Goal: Information Seeking & Learning: Learn about a topic

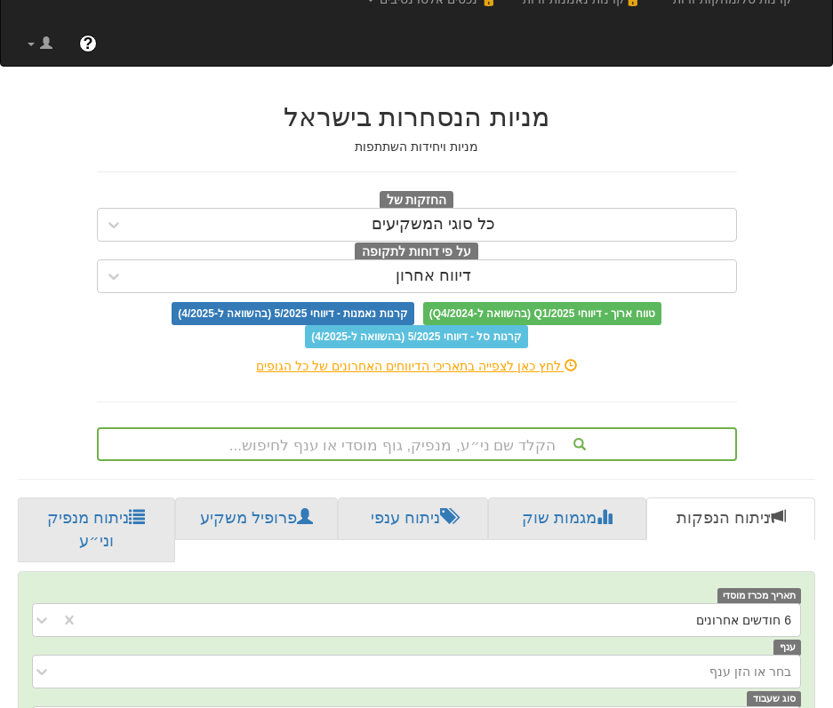
scroll to position [355, 0]
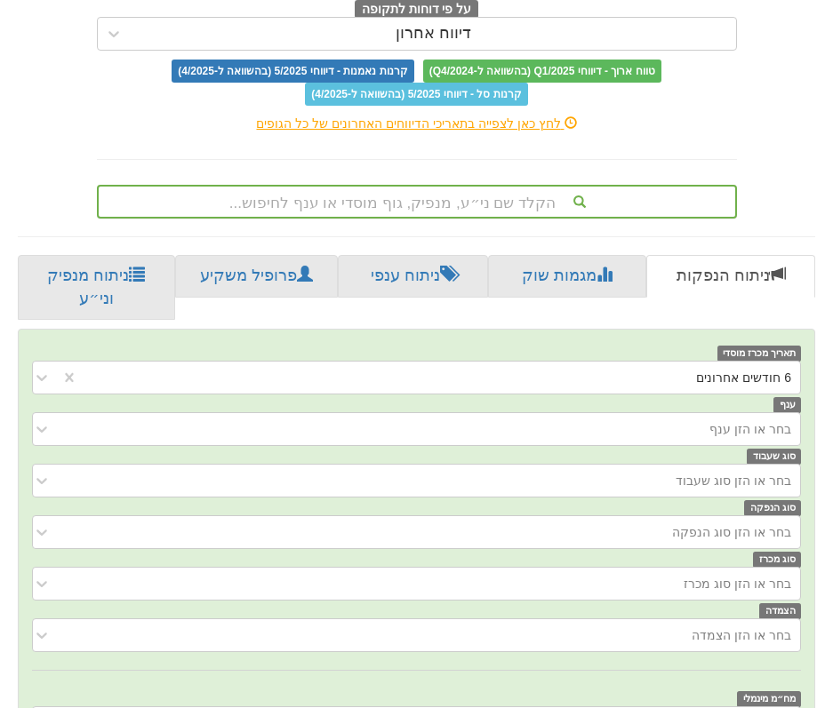
click at [451, 208] on div "הקלד שם ני״ע, מנפיק, גוף מוסדי או ענף לחיפוש..." at bounding box center [417, 202] width 636 height 30
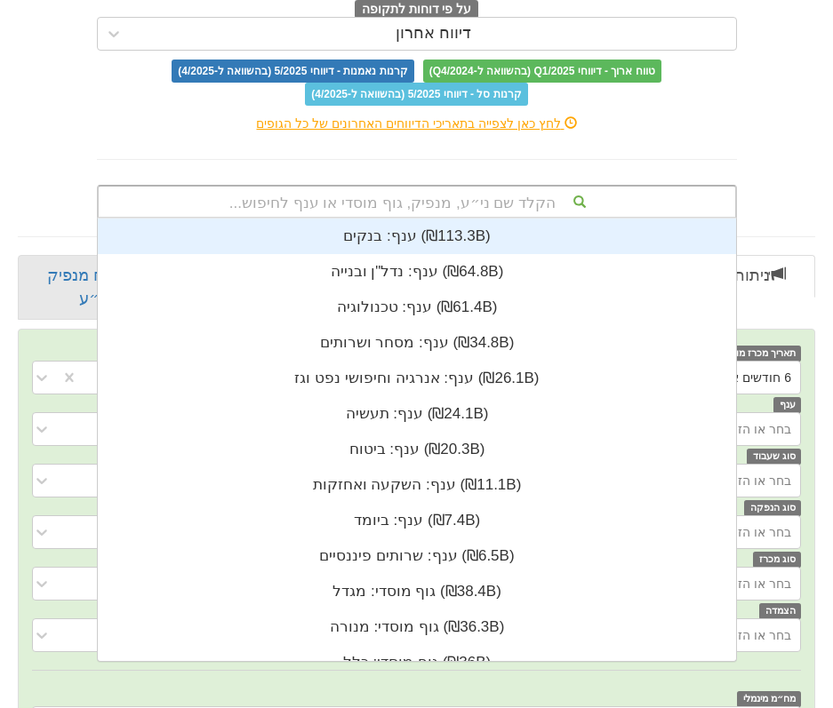
scroll to position [443, 0]
type input "ג"
click at [655, 145] on div "מניות הנסחרות בישראל מניות ויחידות השתתפות החזקות של כל סוגי המשקיעים על פי דוח…" at bounding box center [417, 30] width 666 height 377
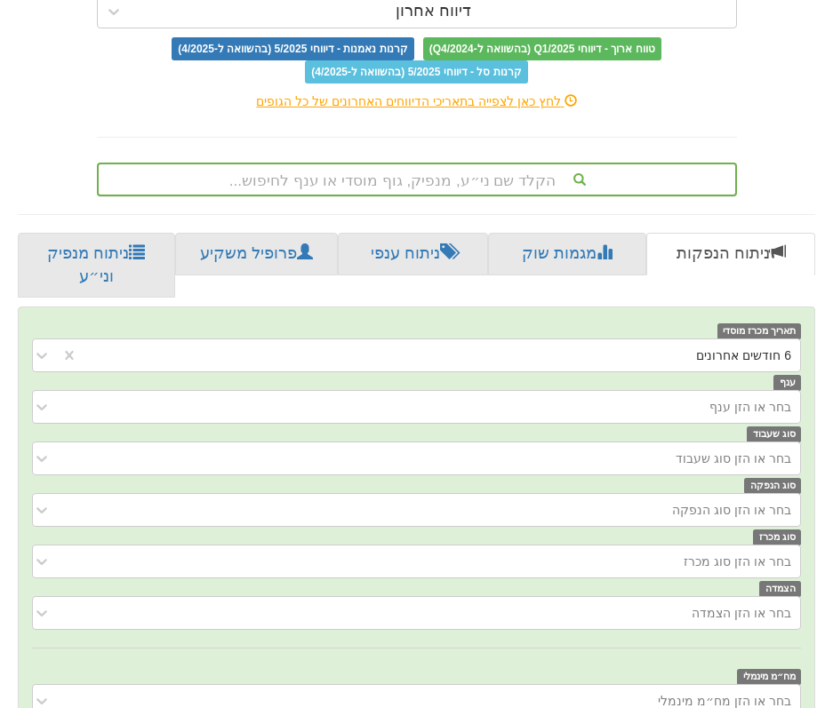
scroll to position [89, 0]
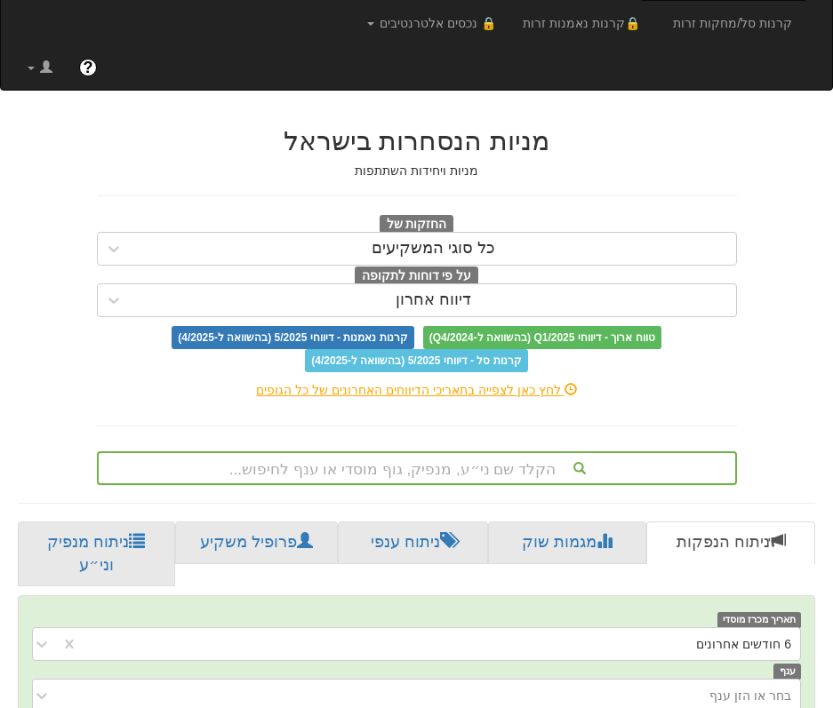
click at [433, 469] on div "הקלד שם ני״ע, מנפיק, גוף מוסדי או ענף לחיפוש..." at bounding box center [417, 468] width 640 height 34
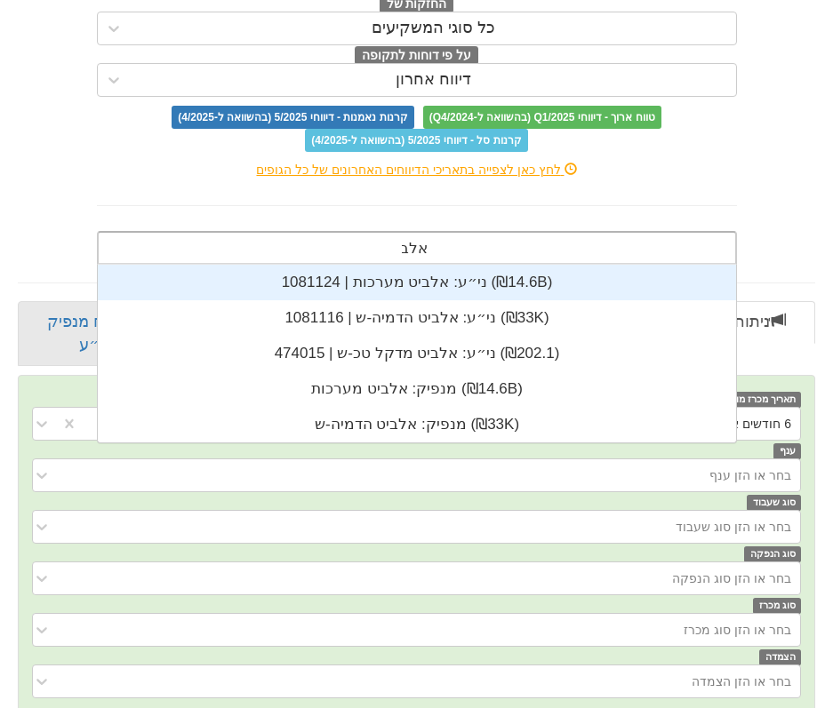
scroll to position [178, 0]
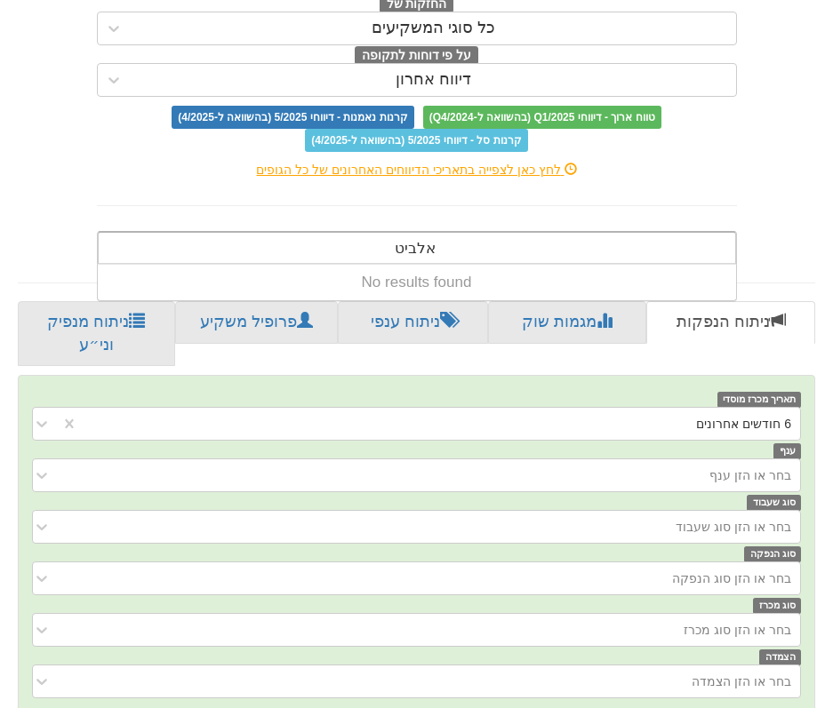
type input "אלביט"
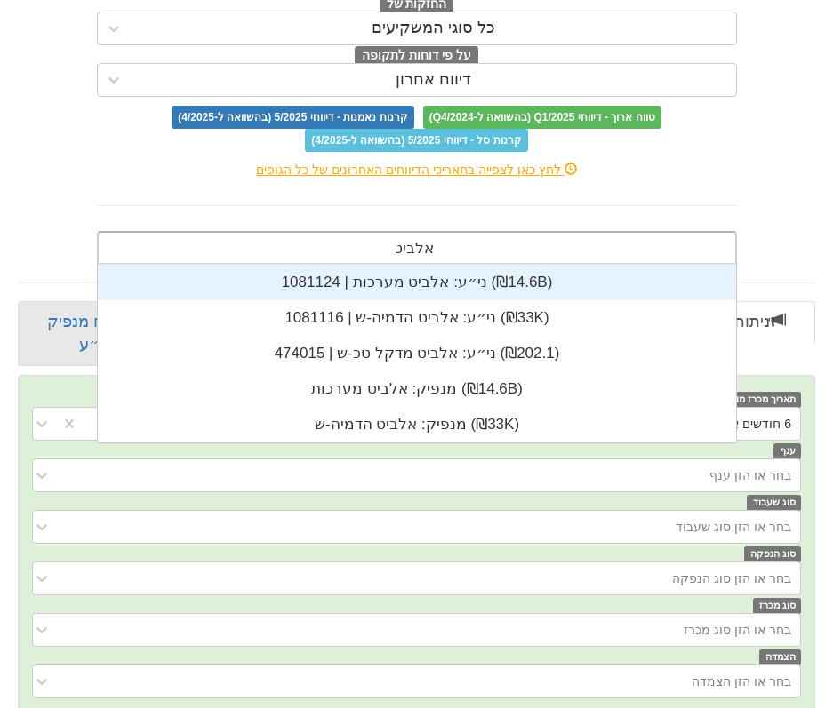
click at [459, 295] on div "ני״ע: ‏אלביט מערכות | 1081124 ‎(₪14.6B)‎" at bounding box center [417, 283] width 638 height 36
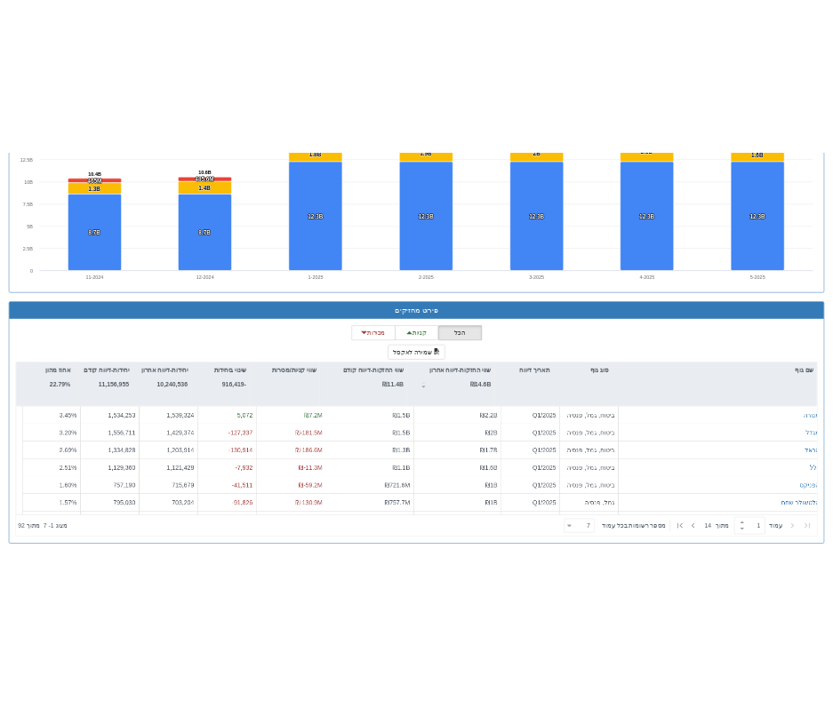
scroll to position [2078, 0]
